Goal: Task Accomplishment & Management: Manage account settings

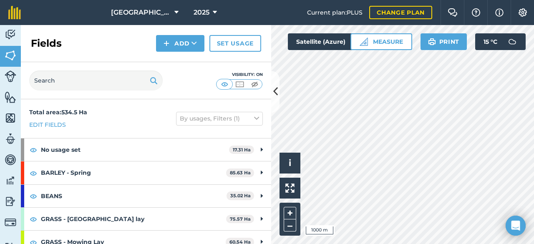
scroll to position [100, 0]
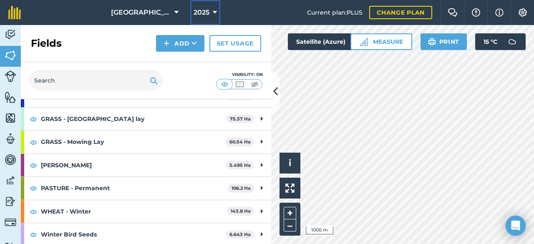
click at [213, 13] on icon at bounding box center [215, 13] width 4 height 10
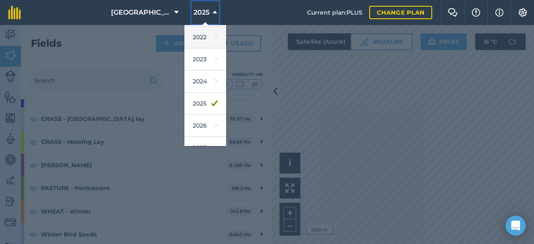
scroll to position [93, 0]
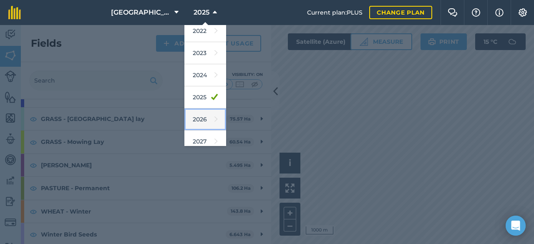
click at [214, 118] on icon at bounding box center [215, 119] width 3 height 12
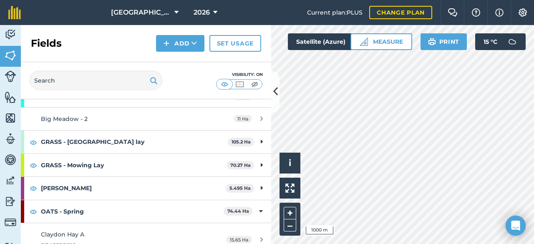
scroll to position [123, 0]
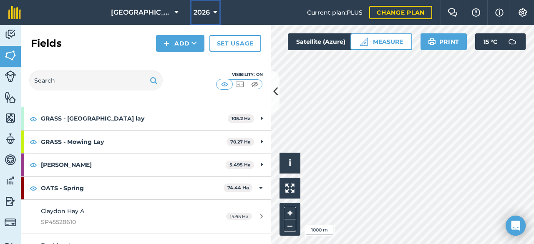
click at [198, 12] on button "2026" at bounding box center [205, 12] width 30 height 25
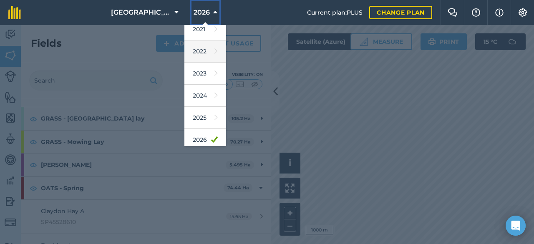
scroll to position [98, 0]
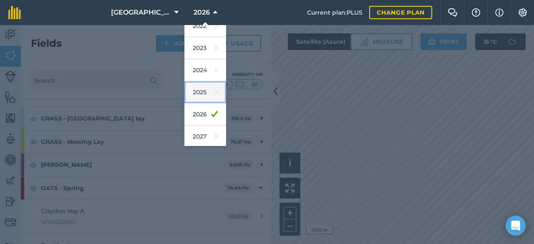
click at [188, 99] on link "2025" at bounding box center [205, 92] width 42 height 22
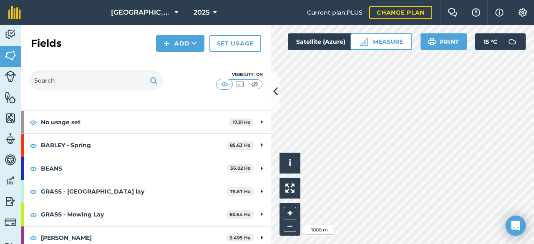
scroll to position [27, 0]
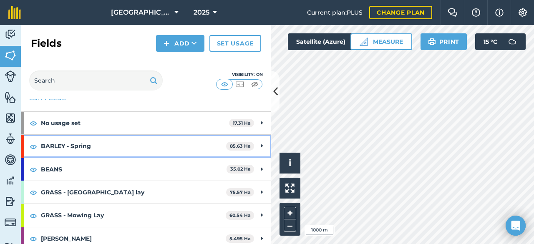
click at [259, 145] on div "BARLEY - Spring 85.63 Ha" at bounding box center [146, 146] width 250 height 23
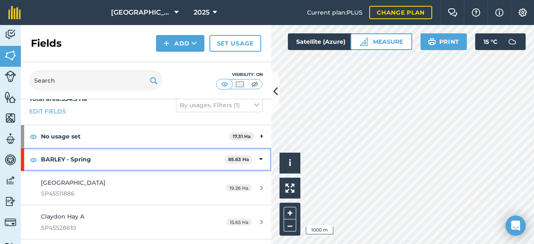
scroll to position [8, 0]
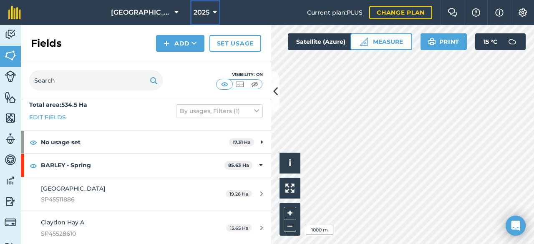
click at [213, 15] on icon at bounding box center [215, 13] width 4 height 10
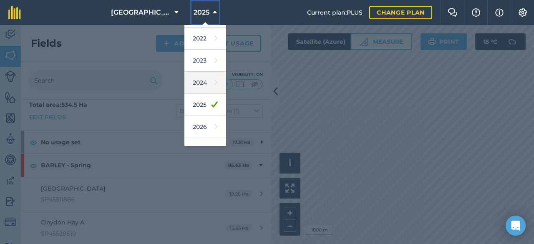
scroll to position [92, 0]
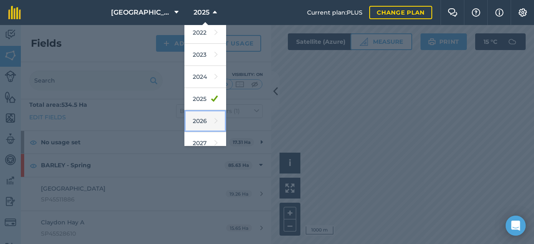
click at [184, 116] on link "2026" at bounding box center [205, 121] width 42 height 22
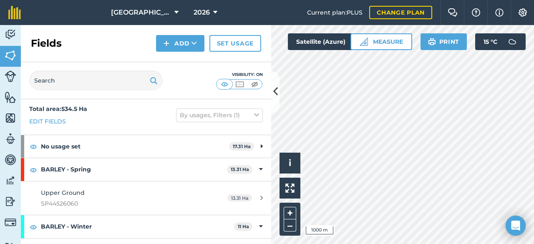
scroll to position [3, 0]
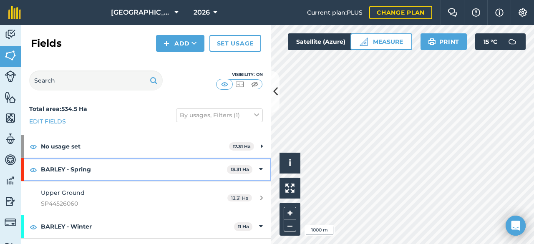
click at [259, 168] on icon at bounding box center [261, 169] width 4 height 9
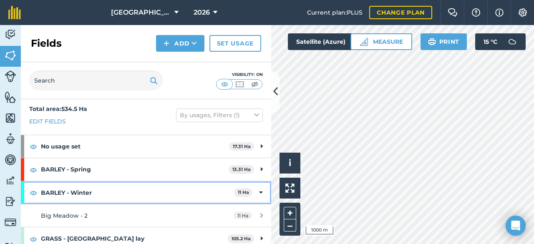
click at [259, 190] on icon at bounding box center [261, 192] width 4 height 9
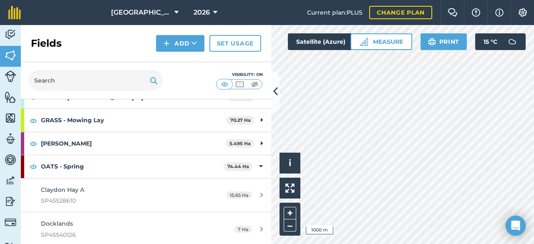
scroll to position [121, 0]
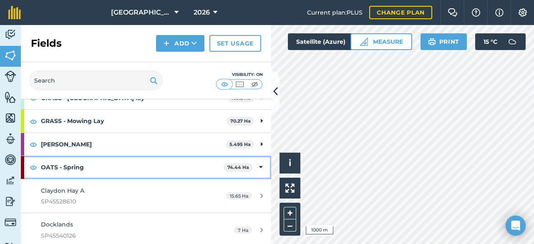
click at [259, 166] on icon at bounding box center [261, 167] width 4 height 9
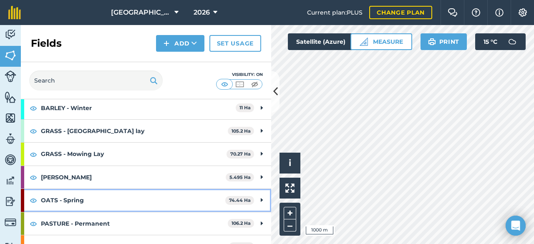
scroll to position [123, 0]
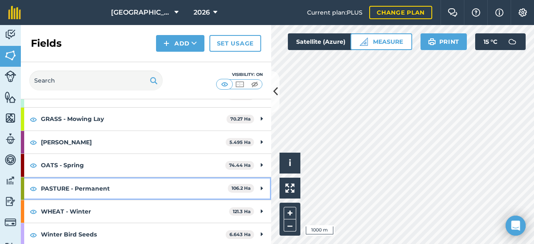
click at [191, 189] on strong "PASTURE - Permanent" at bounding box center [134, 188] width 187 height 23
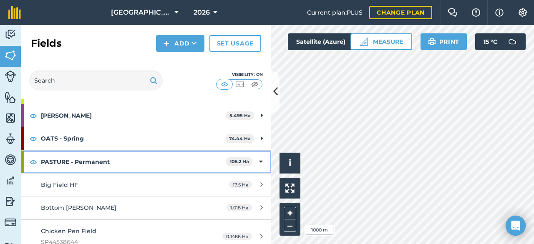
scroll to position [151, 0]
click at [259, 158] on icon at bounding box center [261, 160] width 4 height 9
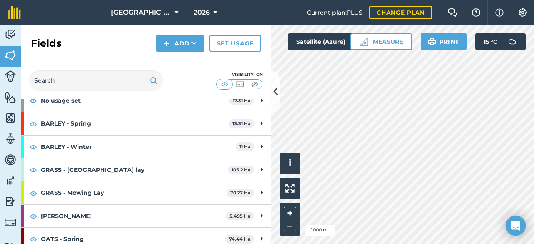
scroll to position [49, 0]
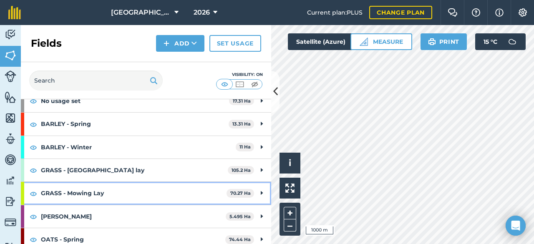
click at [261, 192] on icon at bounding box center [262, 193] width 2 height 9
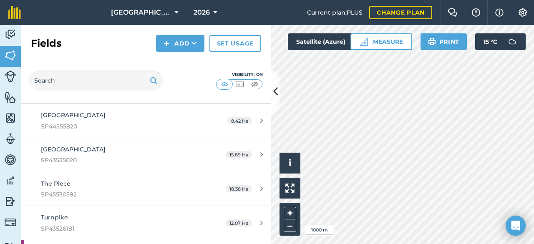
scroll to position [166, 0]
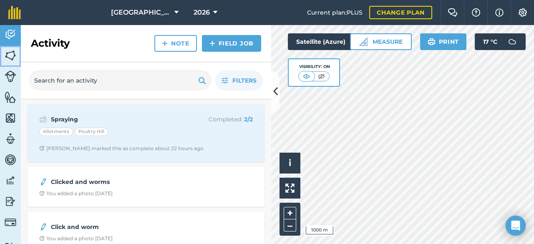
click at [17, 55] on link "Fields" at bounding box center [10, 56] width 21 height 21
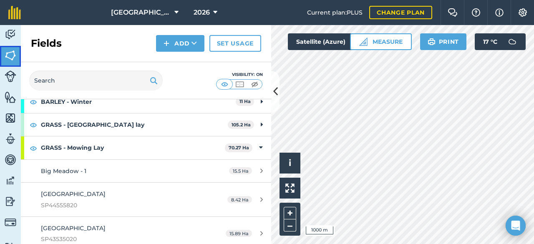
scroll to position [97, 0]
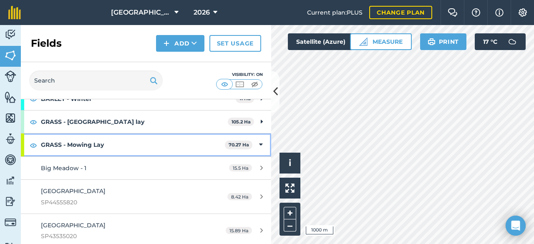
click at [259, 144] on icon at bounding box center [261, 144] width 4 height 9
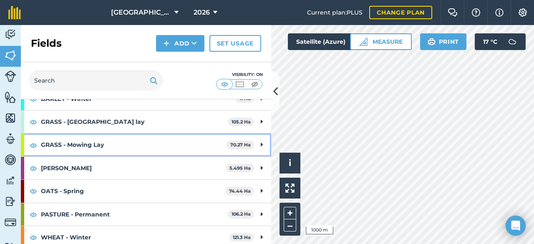
click at [253, 144] on div "GRASS - Mowing Lay 70.27 Ha" at bounding box center [146, 144] width 250 height 23
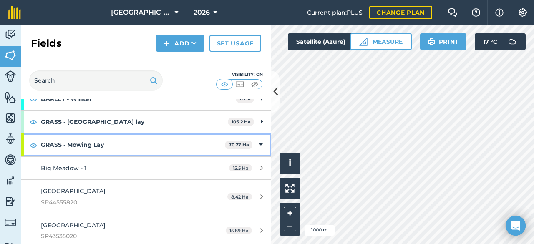
click at [259, 145] on icon at bounding box center [261, 144] width 4 height 9
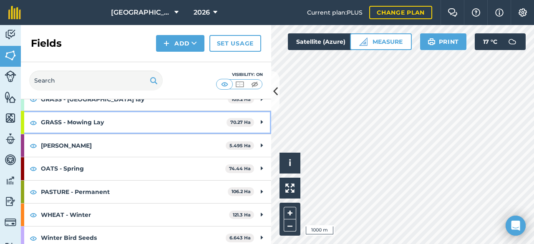
scroll to position [123, 0]
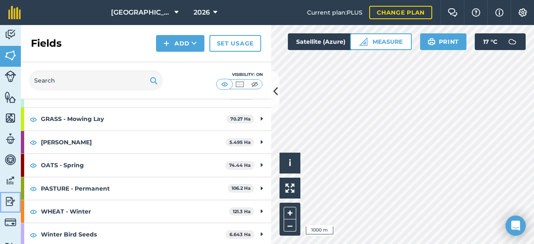
click at [9, 204] on img at bounding box center [11, 201] width 12 height 13
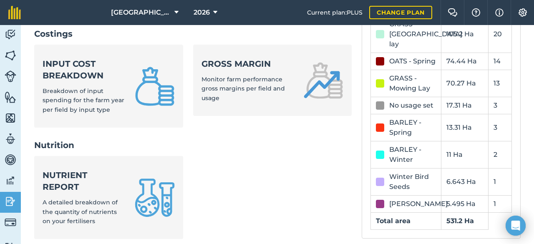
scroll to position [468, 0]
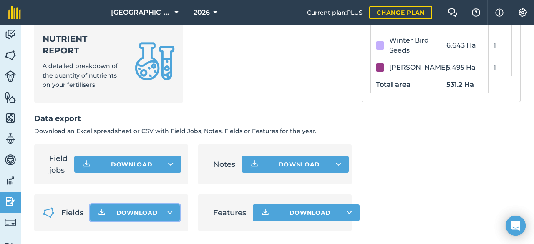
click at [171, 211] on icon "button" at bounding box center [170, 212] width 6 height 3
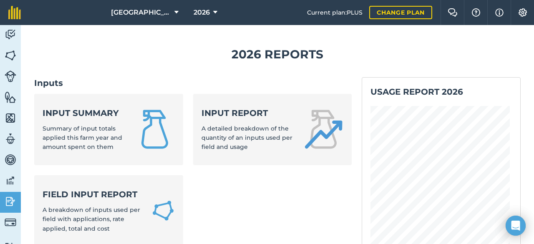
scroll to position [0, 0]
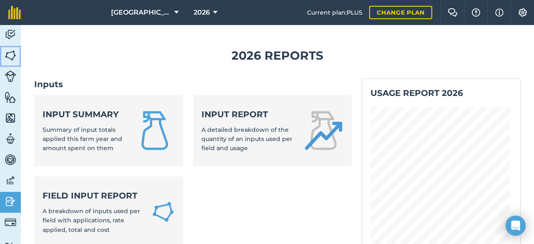
click at [12, 50] on img at bounding box center [11, 55] width 12 height 13
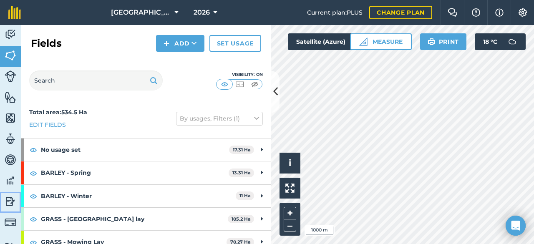
click at [7, 200] on img at bounding box center [11, 201] width 12 height 13
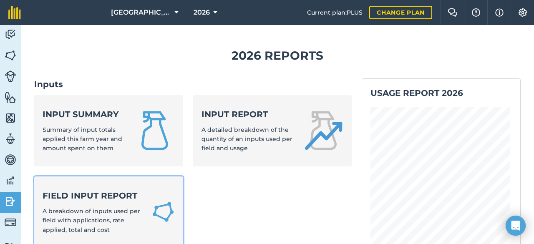
click at [138, 197] on strong "Field Input Report" at bounding box center [92, 196] width 99 height 12
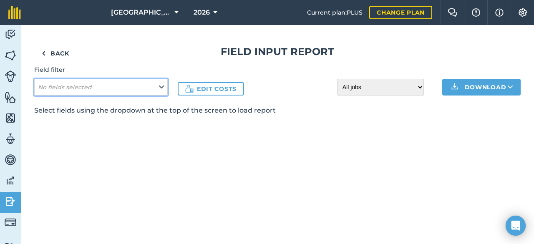
click at [160, 84] on icon at bounding box center [161, 87] width 5 height 9
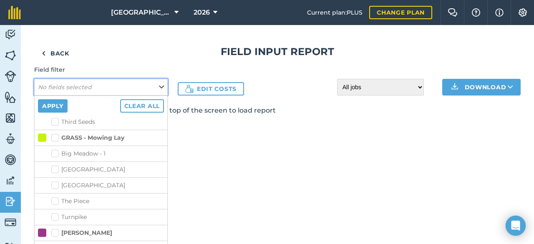
scroll to position [327, 0]
click at [53, 134] on label "GRASS - Mowing Lay" at bounding box center [87, 138] width 73 height 9
click at [53, 134] on input "GRASS - Mowing Lay" at bounding box center [53, 136] width 5 height 5
checkbox input "true"
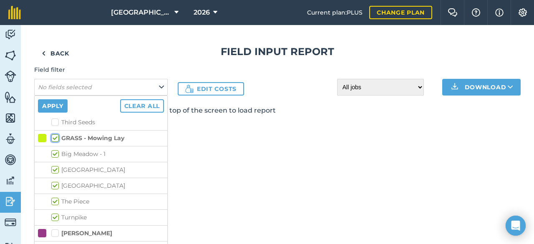
checkbox input "true"
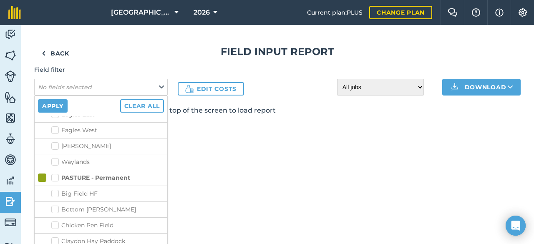
scroll to position [698, 0]
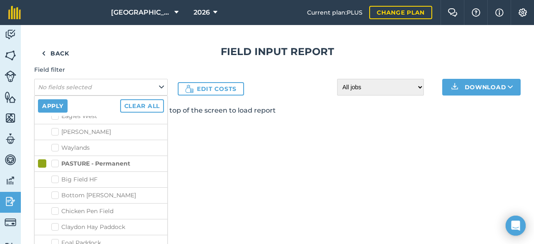
click at [55, 159] on label "PASTURE - Permanent" at bounding box center [90, 163] width 79 height 9
click at [55, 159] on input "PASTURE - Permanent" at bounding box center [53, 161] width 5 height 5
checkbox input "true"
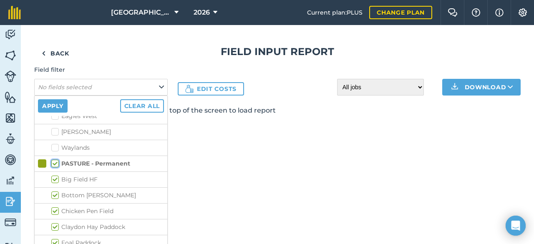
checkbox input "true"
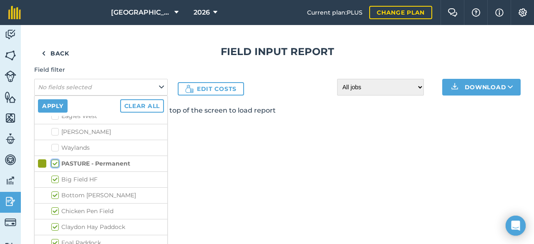
checkbox input "true"
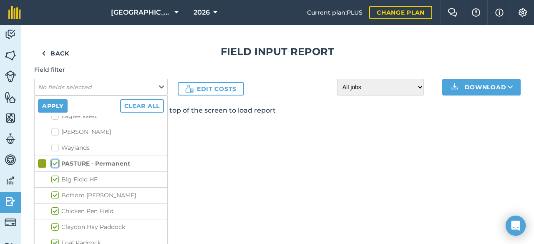
checkbox input "true"
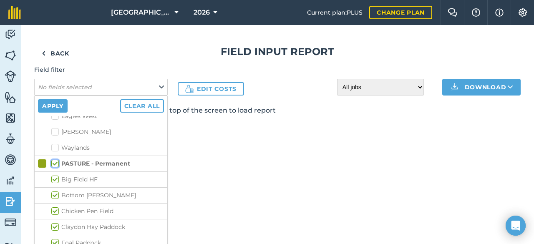
checkbox input "true"
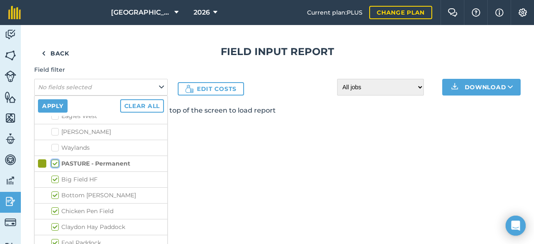
checkbox input "true"
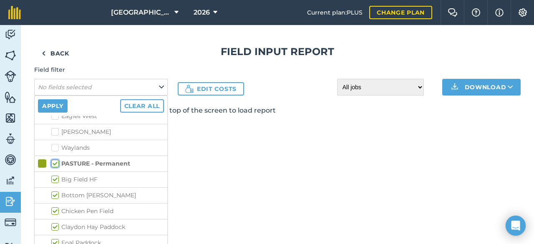
checkbox input "true"
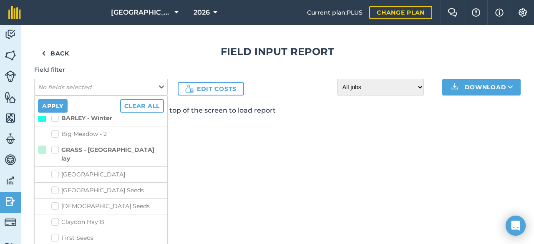
scroll to position [117, 0]
click at [58, 146] on label "GRASS - [GEOGRAPHIC_DATA] lay" at bounding box center [107, 155] width 113 height 18
click at [57, 146] on input "GRASS - [GEOGRAPHIC_DATA] lay" at bounding box center [53, 148] width 5 height 5
checkbox input "true"
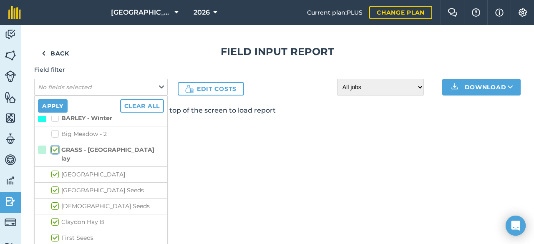
checkbox input "true"
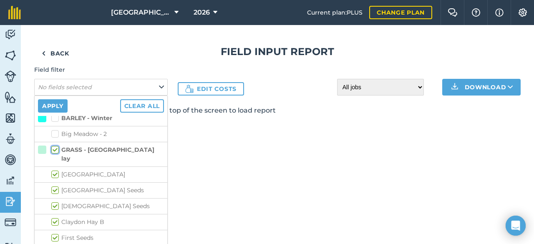
checkbox input "true"
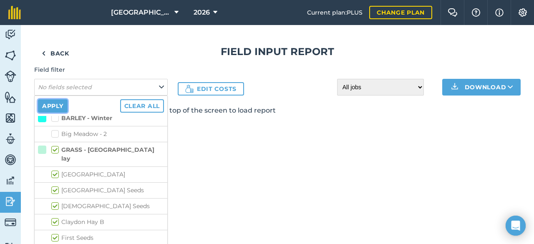
click at [63, 102] on button "Apply" at bounding box center [53, 105] width 30 height 13
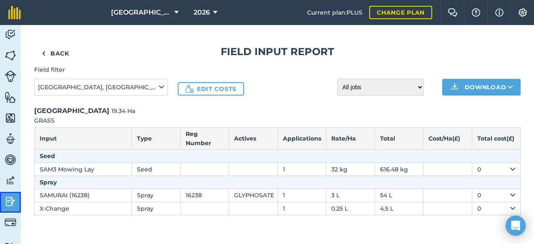
click at [12, 200] on img at bounding box center [11, 201] width 12 height 13
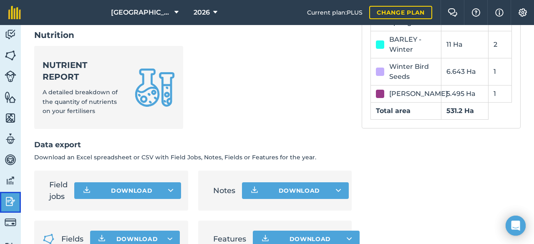
scroll to position [468, 0]
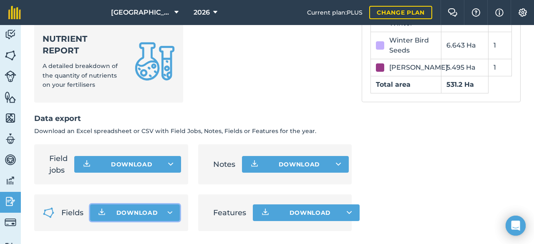
click at [166, 210] on button "Download" at bounding box center [134, 212] width 89 height 17
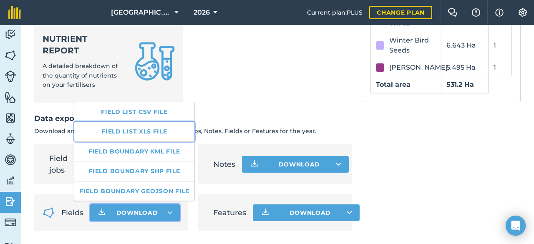
click at [162, 128] on link "Field list XLS file" at bounding box center [134, 131] width 120 height 19
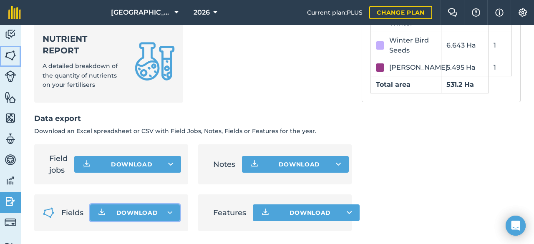
click at [5, 46] on link "Fields" at bounding box center [10, 56] width 21 height 21
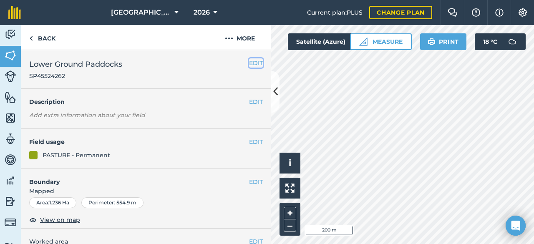
click at [249, 67] on button "EDIT" at bounding box center [256, 62] width 14 height 9
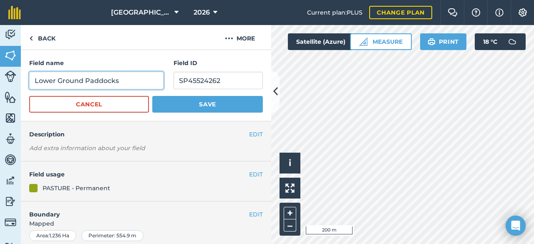
click at [82, 80] on input "Lower Ground Paddocks" at bounding box center [96, 81] width 134 height 18
type input "Lower Common Paddocks"
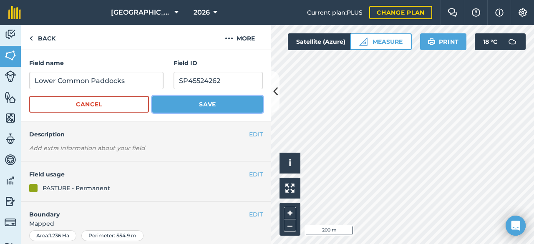
click at [181, 108] on button "Save" at bounding box center [207, 104] width 111 height 17
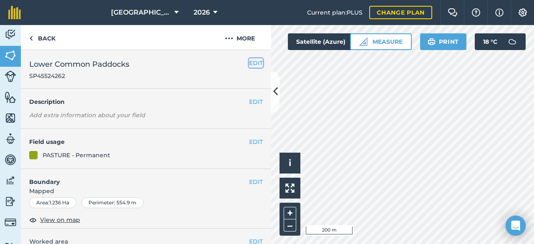
click at [249, 65] on button "EDIT" at bounding box center [256, 62] width 14 height 9
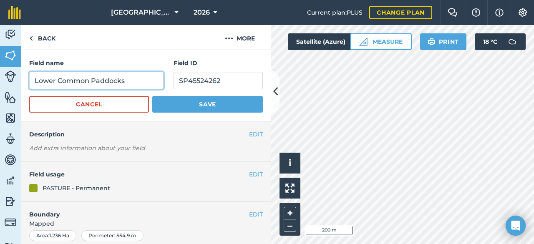
click at [55, 80] on input "Lower Common Paddocks" at bounding box center [96, 81] width 134 height 18
type input "Upper Common Paddocks"
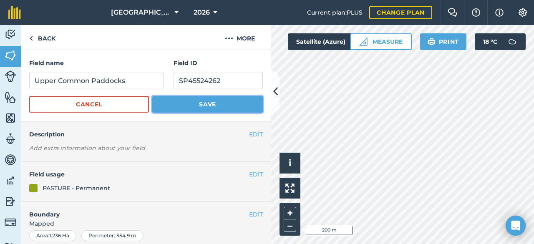
click at [188, 106] on button "Save" at bounding box center [207, 104] width 111 height 17
